Goal: Task Accomplishment & Management: Use online tool/utility

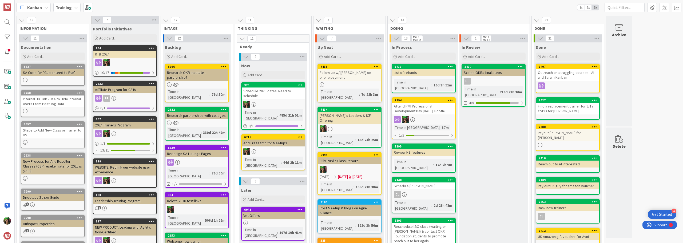
scroll to position [213, 0]
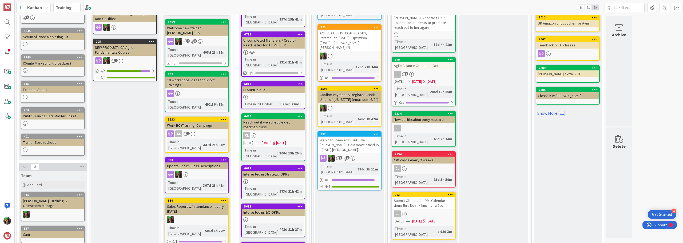
click at [63, 9] on b "Training" at bounding box center [64, 7] width 16 height 5
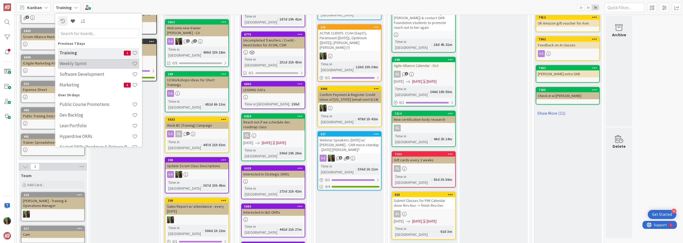
click at [82, 64] on h4 "Weekly Sprint" at bounding box center [95, 63] width 73 height 5
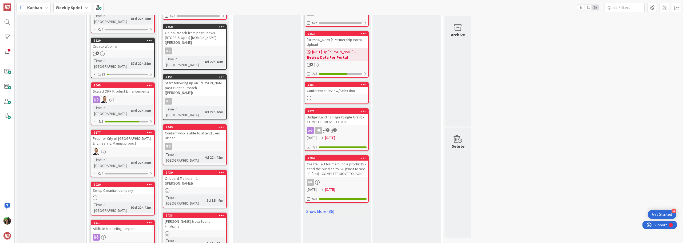
scroll to position [240, 0]
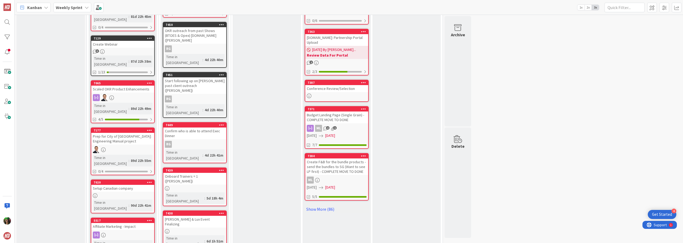
click at [191, 173] on div "Onboard Trainers = 1 ([PERSON_NAME])" at bounding box center [194, 179] width 63 height 12
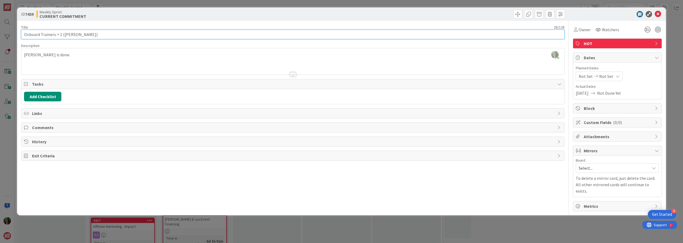
click at [71, 33] on input "Onboard Trainers = 1 ([PERSON_NAME])" at bounding box center [292, 35] width 543 height 10
click at [122, 36] on input "Onboard Trainers = 1 (Luke - issue with contract)" at bounding box center [292, 35] width 543 height 10
click at [60, 36] on input "Onboard Trainers = 1 (Luke - issue with contract), [PERSON_NAME], [PERSON_NAME]" at bounding box center [292, 35] width 543 height 10
type input "Onboard Trainers = 3 (Luke - issue with contract), [PERSON_NAME], [PERSON_NAME]"
click at [442, 23] on div "Title 78 / 128 Onboard Trainers = 3 (Luke - issue with contract), [PERSON_NAME]…" at bounding box center [292, 116] width 543 height 190
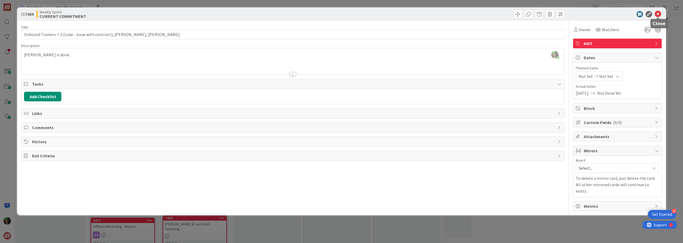
click at [658, 13] on icon at bounding box center [657, 14] width 6 height 6
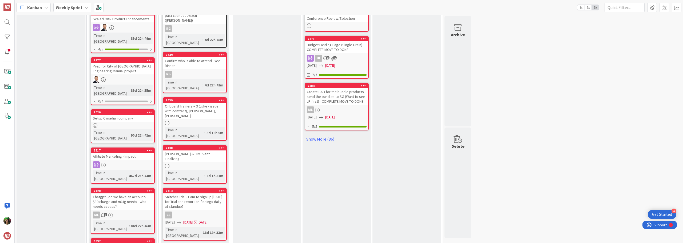
scroll to position [453, 0]
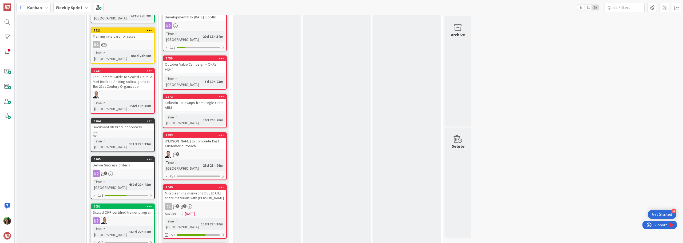
scroll to position [613, 0]
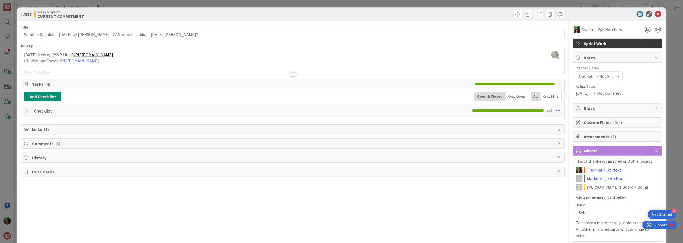
click at [190, 66] on div at bounding box center [292, 68] width 543 height 14
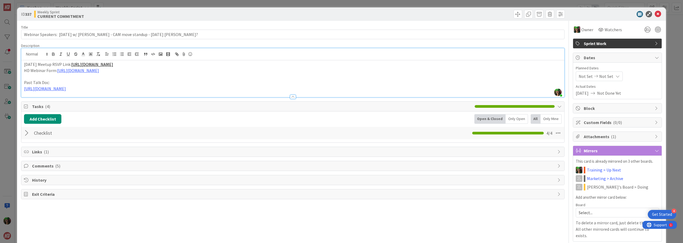
click at [24, 63] on p "[DATE] Meetup RSVP Link: [URL][DOMAIN_NAME]" at bounding box center [292, 64] width 537 height 6
drag, startPoint x: 26, startPoint y: 65, endPoint x: 204, endPoint y: 73, distance: 177.6
click at [204, 73] on div "[DATE] Meetup RSVP Link: [URL][DOMAIN_NAME] HD Webinar Form: [URL][DOMAIN_NAME]…" at bounding box center [292, 78] width 543 height 37
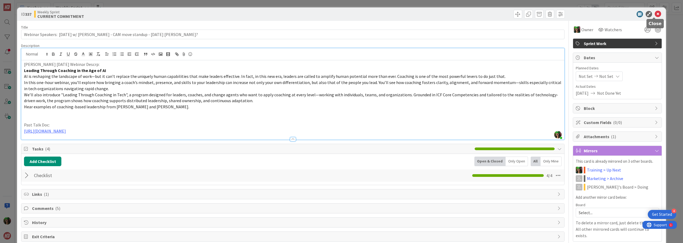
click at [654, 15] on icon at bounding box center [657, 14] width 6 height 6
